Goal: Task Accomplishment & Management: Complete application form

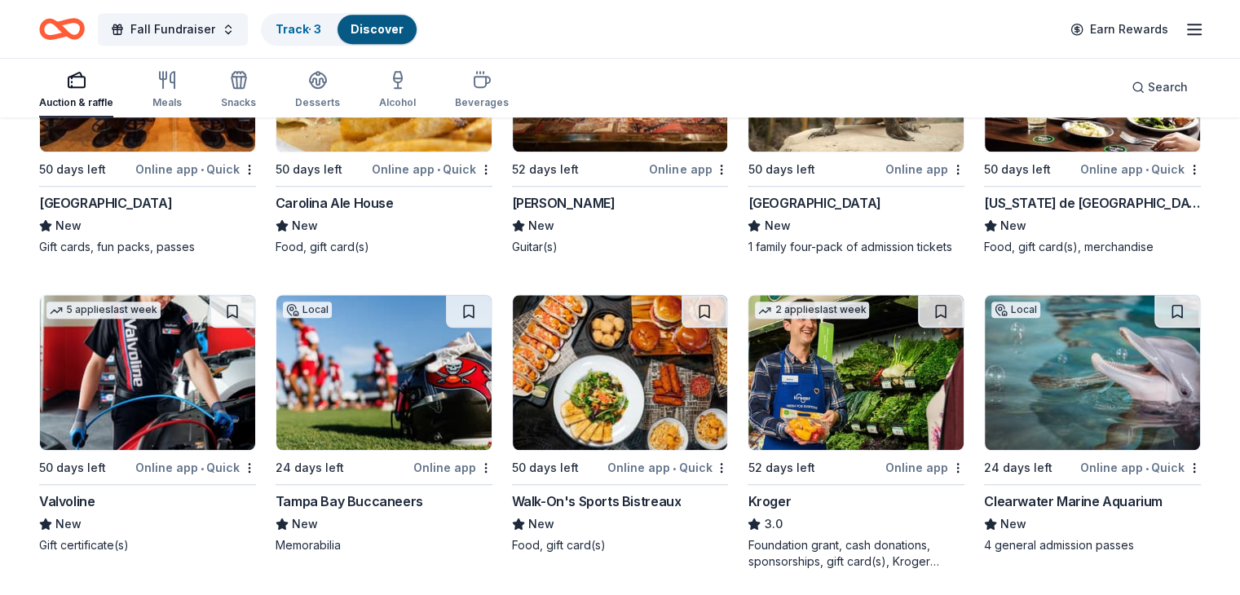
scroll to position [7526, 0]
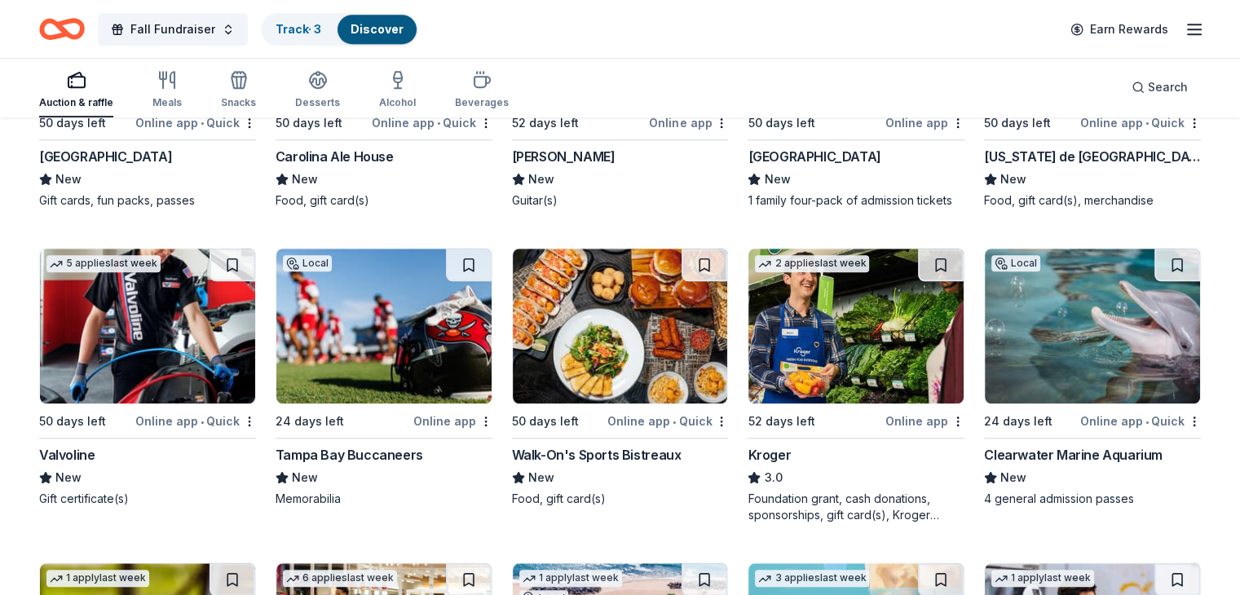
click at [1081, 418] on div "Local 24 days left Online app • Quick [GEOGRAPHIC_DATA] New 4 general admission…" at bounding box center [1092, 377] width 217 height 259
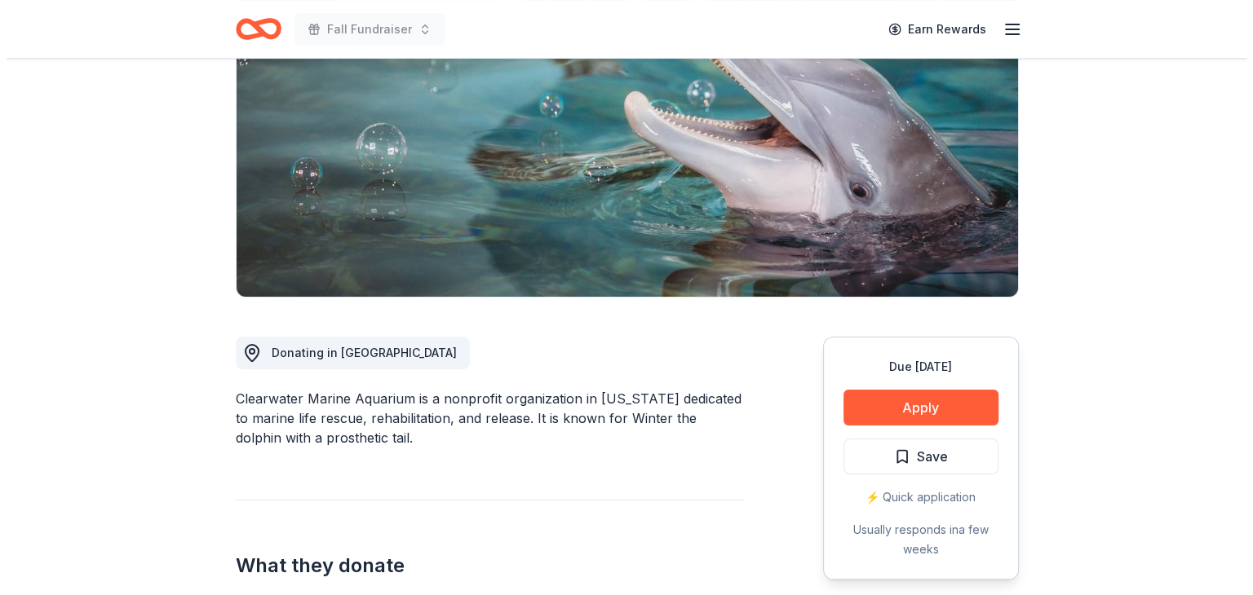
scroll to position [245, 0]
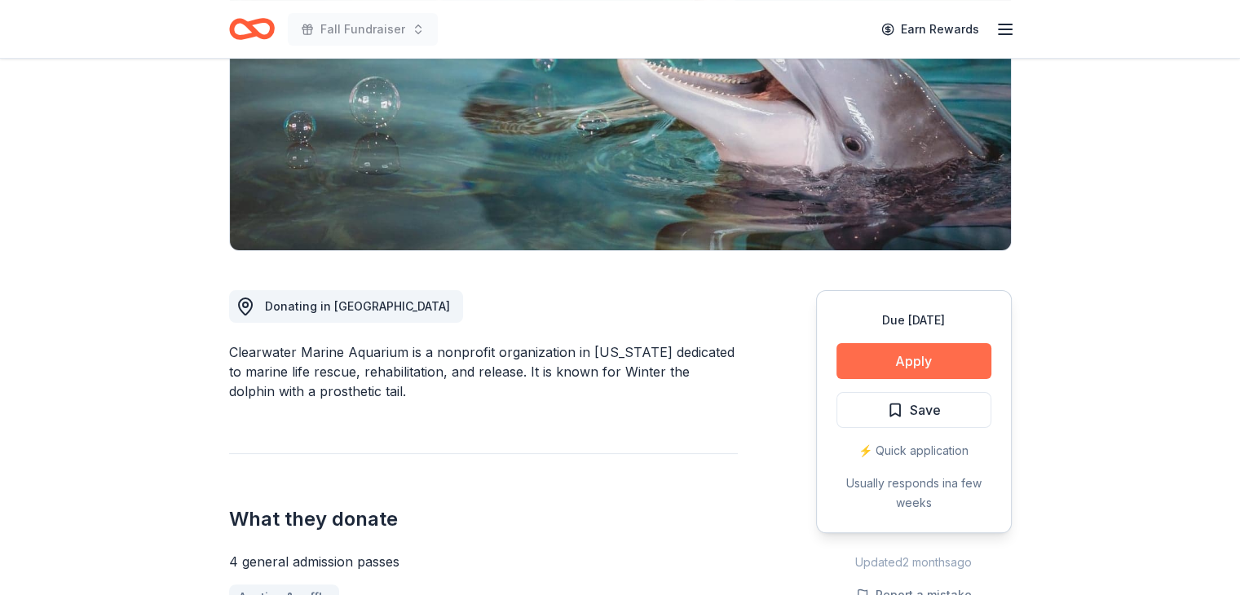
click at [913, 366] on button "Apply" at bounding box center [914, 361] width 155 height 36
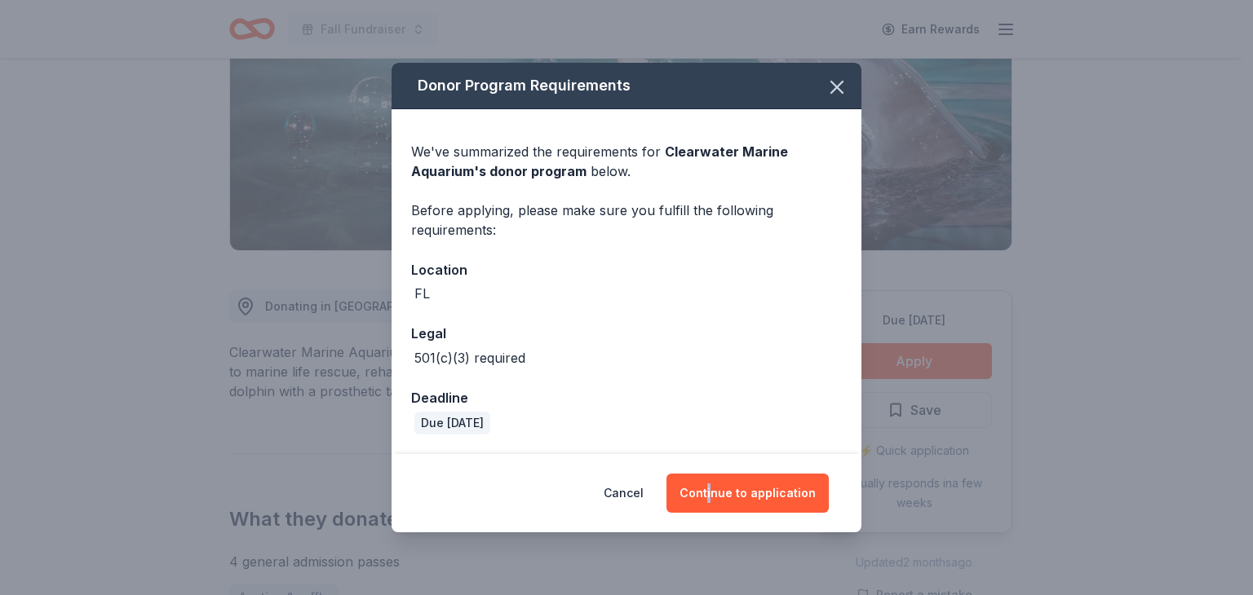
click at [715, 513] on div "Cancel Continue to application" at bounding box center [626, 493] width 470 height 78
click at [772, 484] on button "Continue to application" at bounding box center [747, 493] width 162 height 39
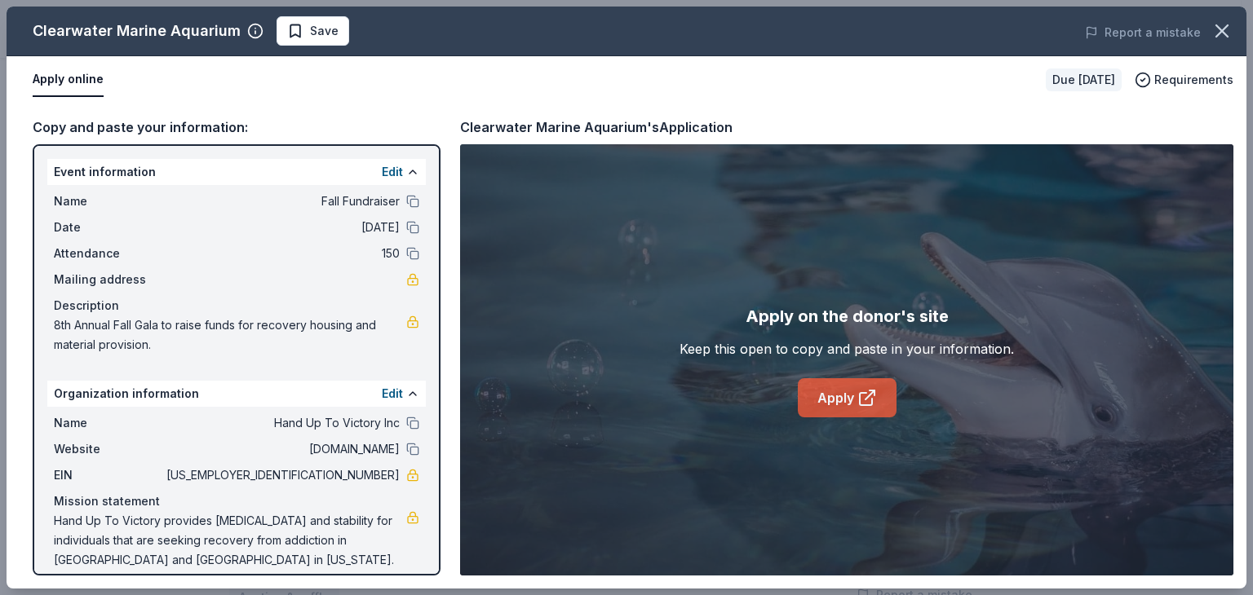
click at [832, 393] on link "Apply" at bounding box center [847, 397] width 99 height 39
